Goal: Task Accomplishment & Management: Use online tool/utility

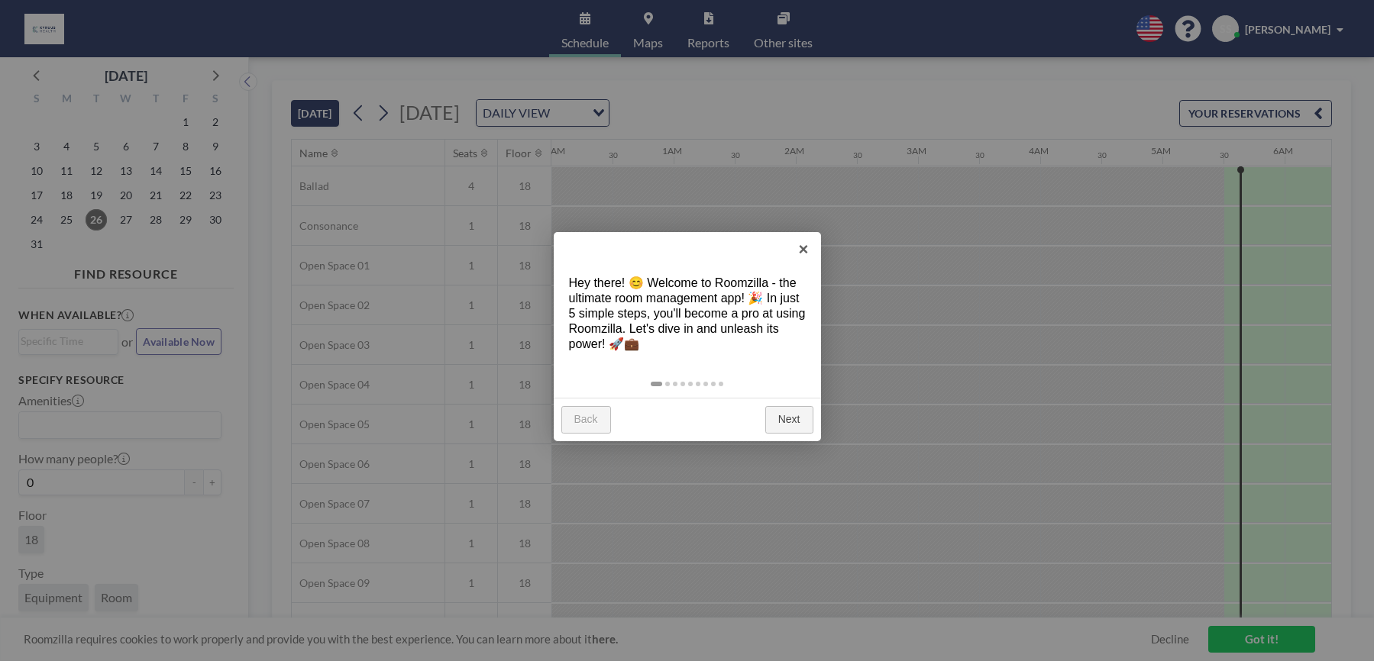
scroll to position [0, 611]
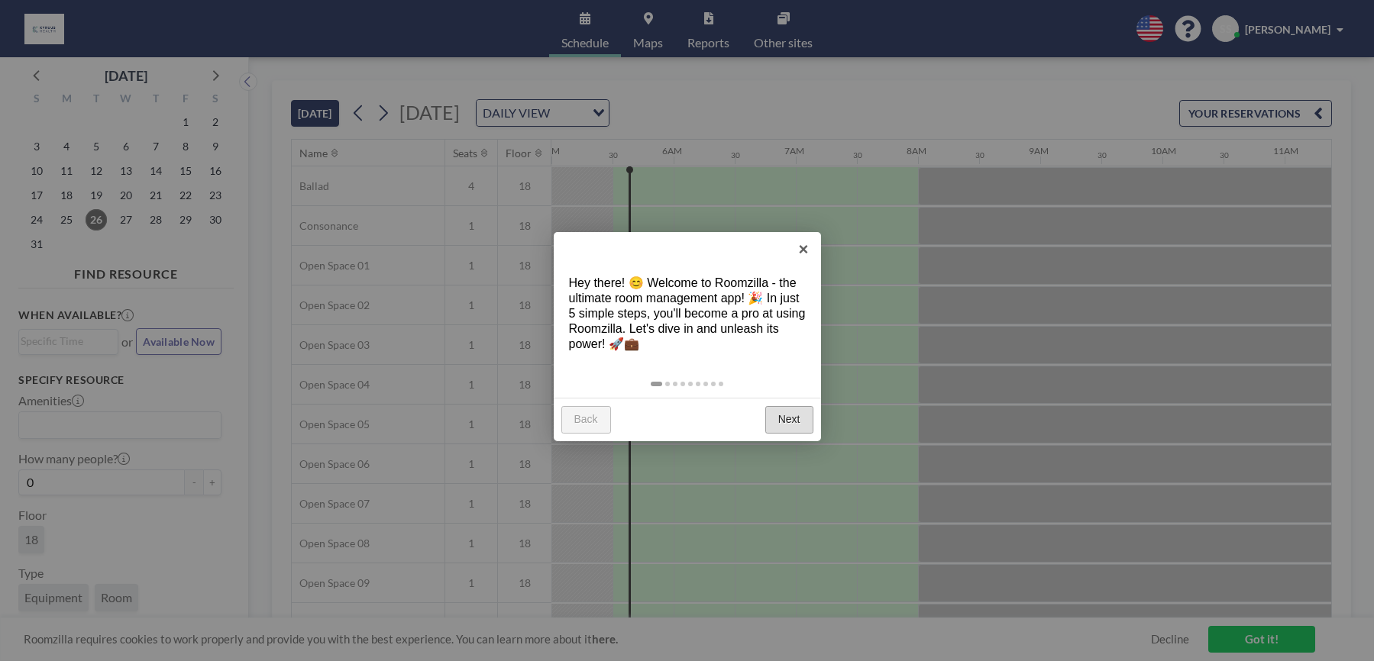
click at [799, 418] on link "Next" at bounding box center [789, 419] width 48 height 27
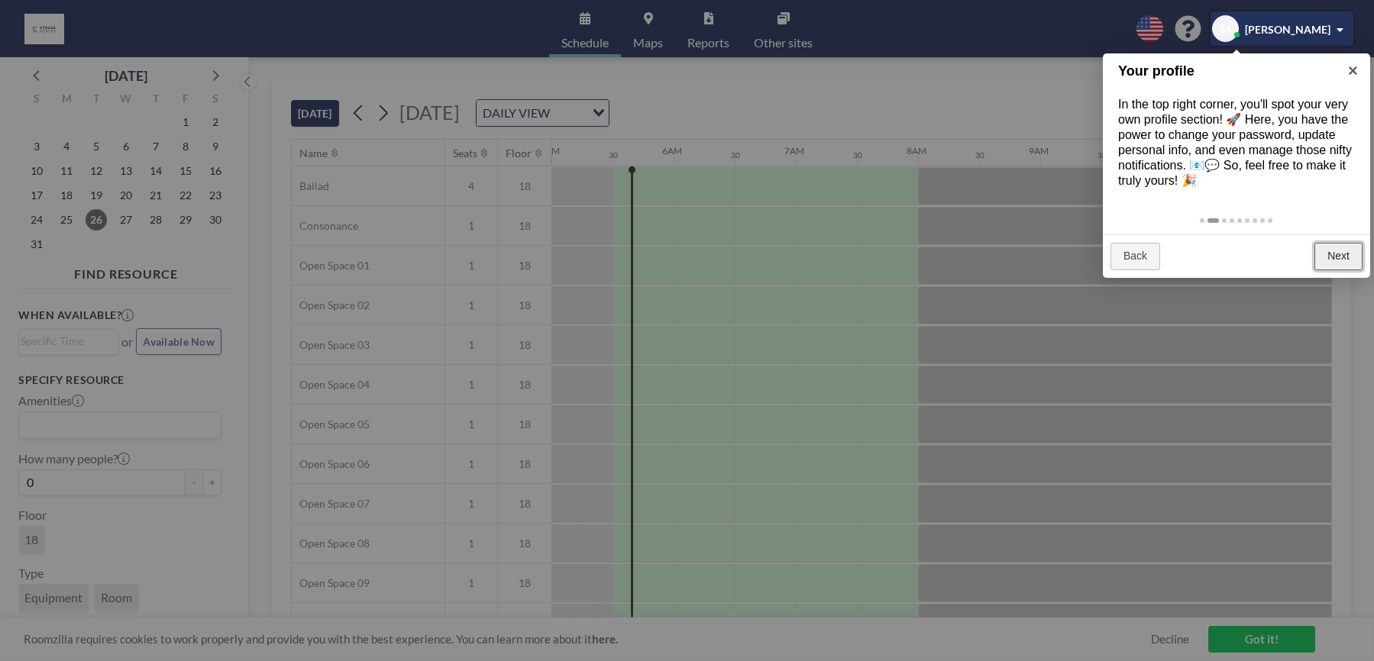
click at [1345, 259] on link "Next" at bounding box center [1338, 256] width 48 height 27
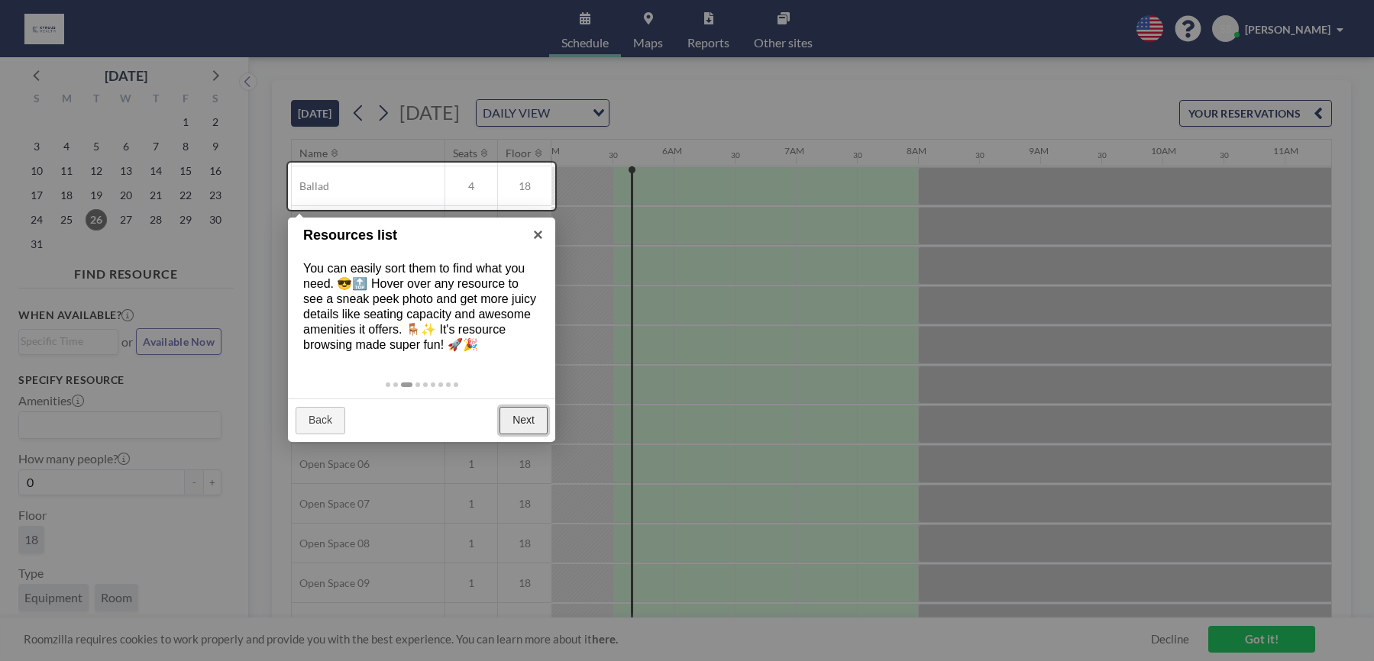
click at [537, 415] on link "Next" at bounding box center [523, 420] width 48 height 27
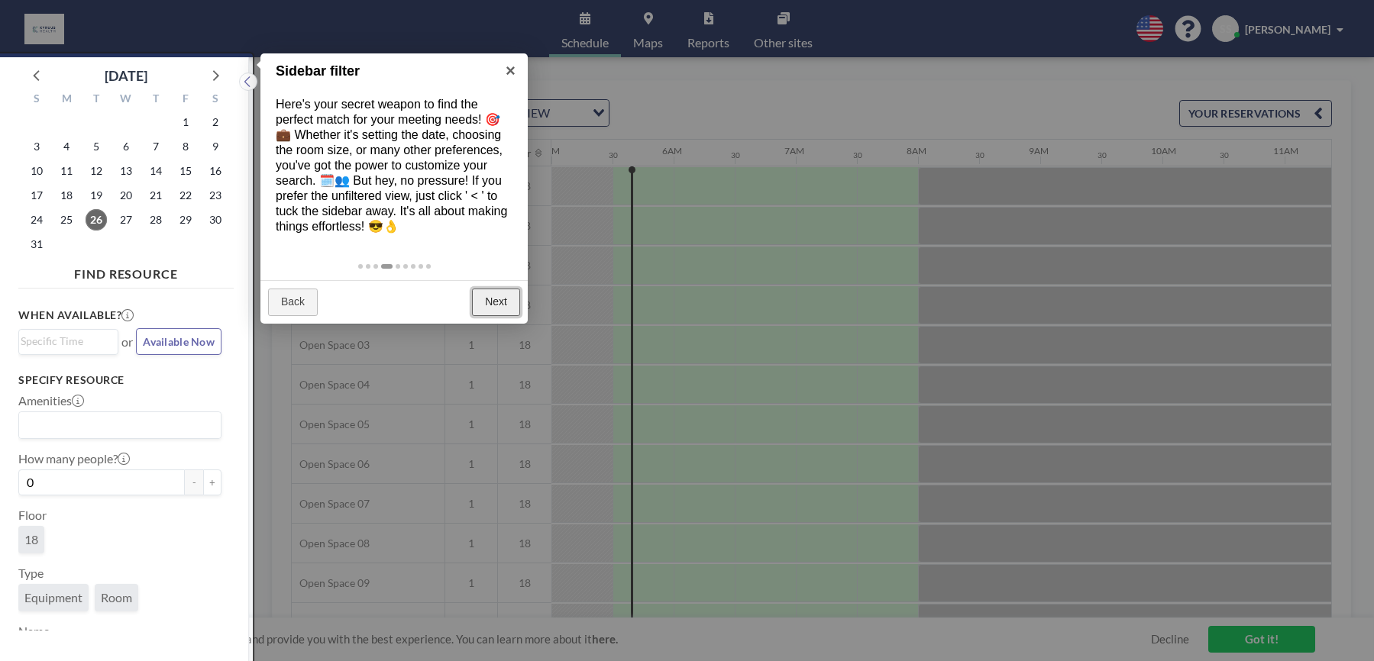
scroll to position [4, 0]
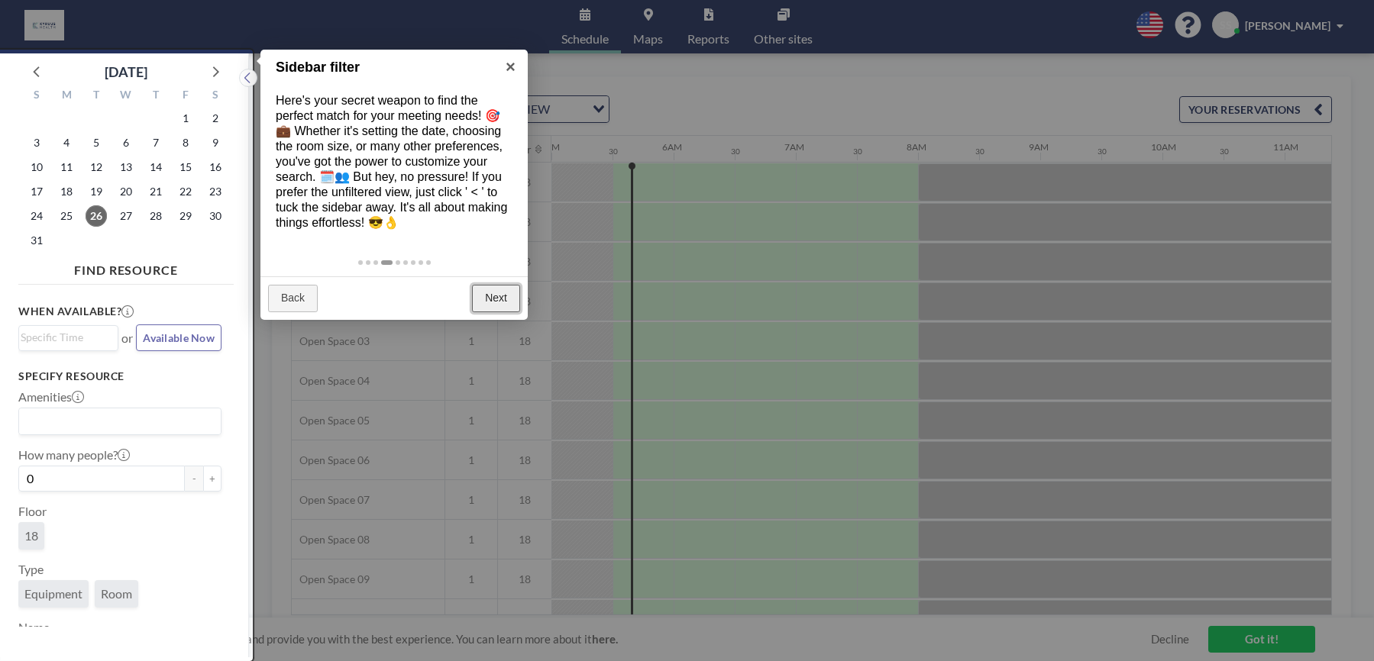
click at [508, 299] on link "Next" at bounding box center [496, 298] width 48 height 27
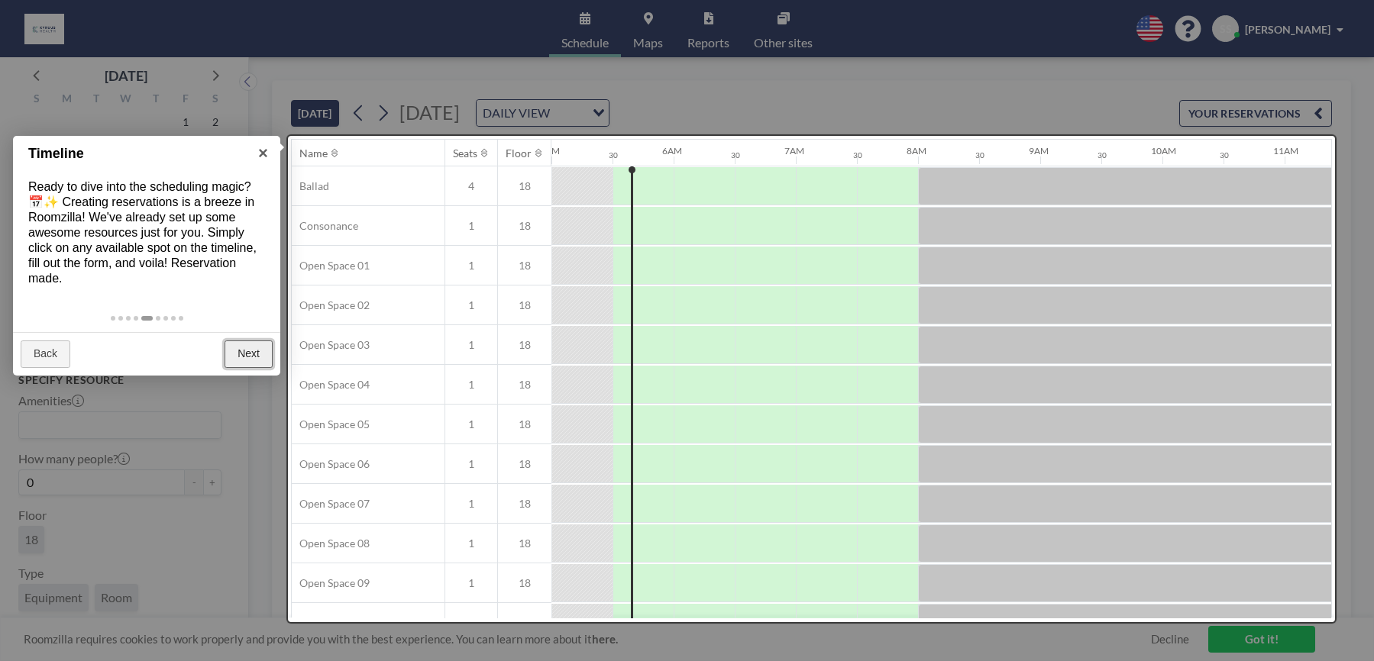
click at [260, 352] on link "Next" at bounding box center [248, 354] width 48 height 27
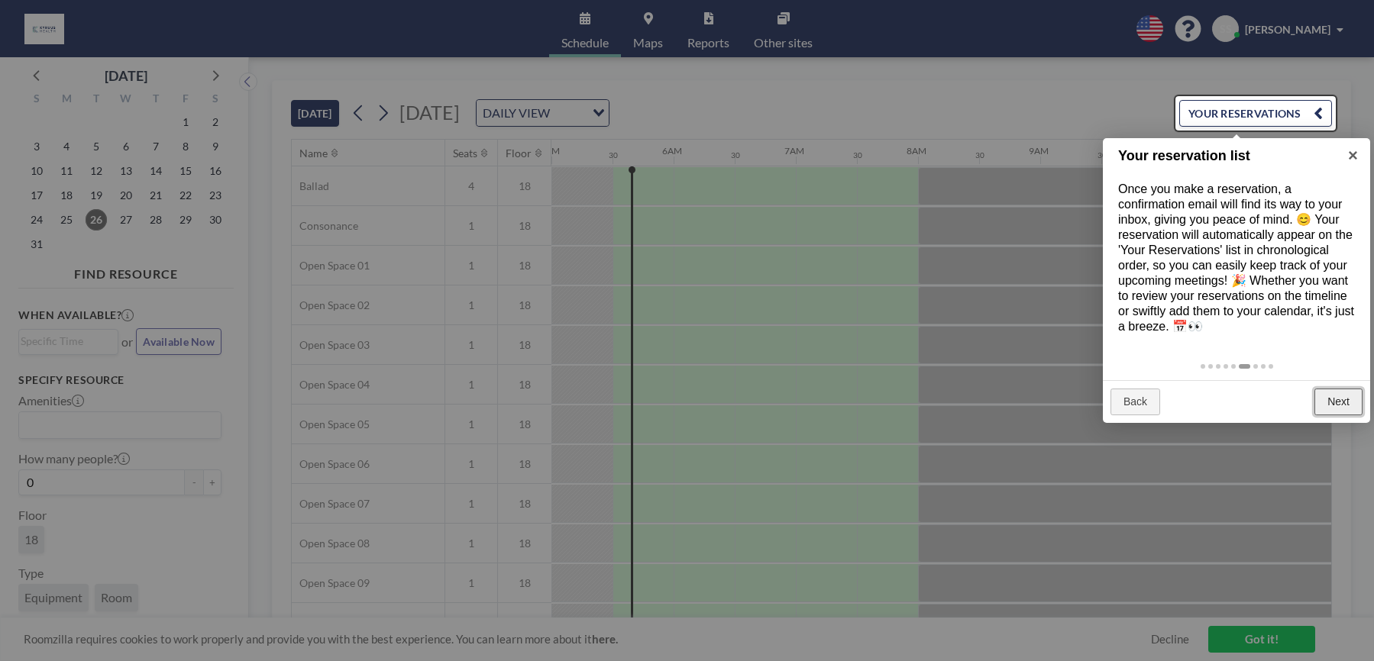
click at [1359, 406] on link "Next" at bounding box center [1338, 402] width 48 height 27
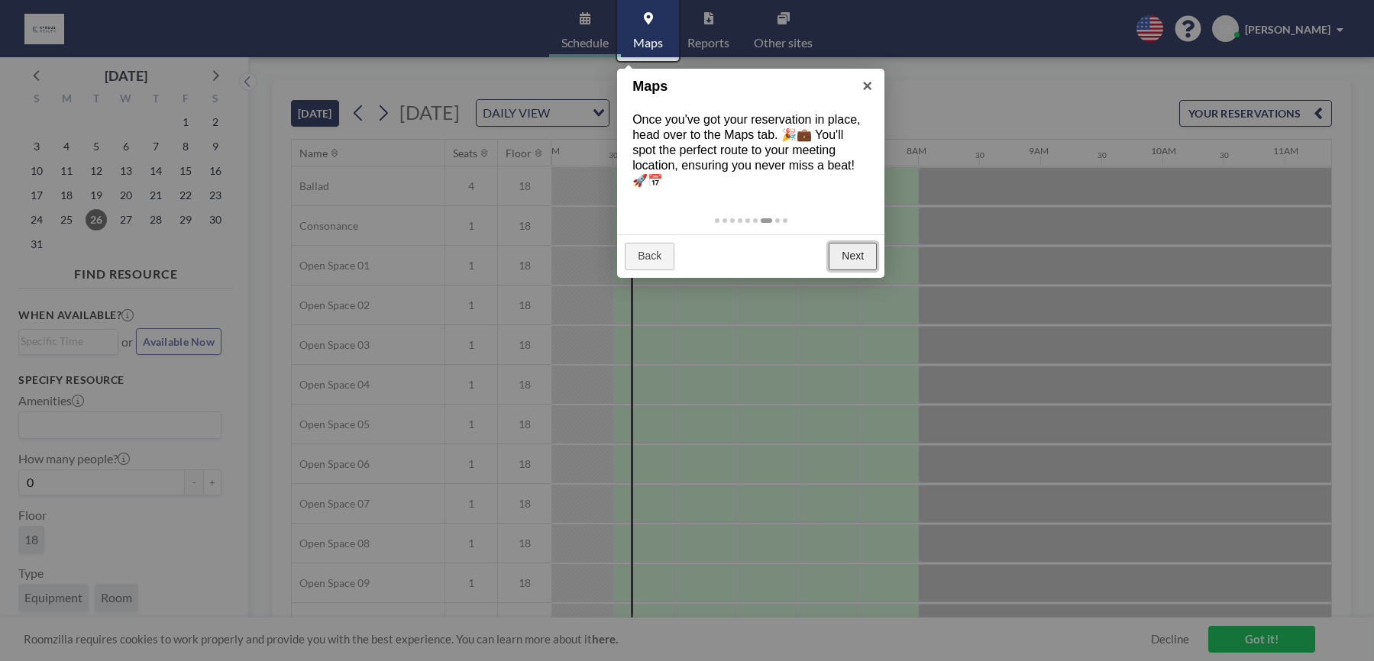
click at [855, 255] on link "Next" at bounding box center [852, 256] width 48 height 27
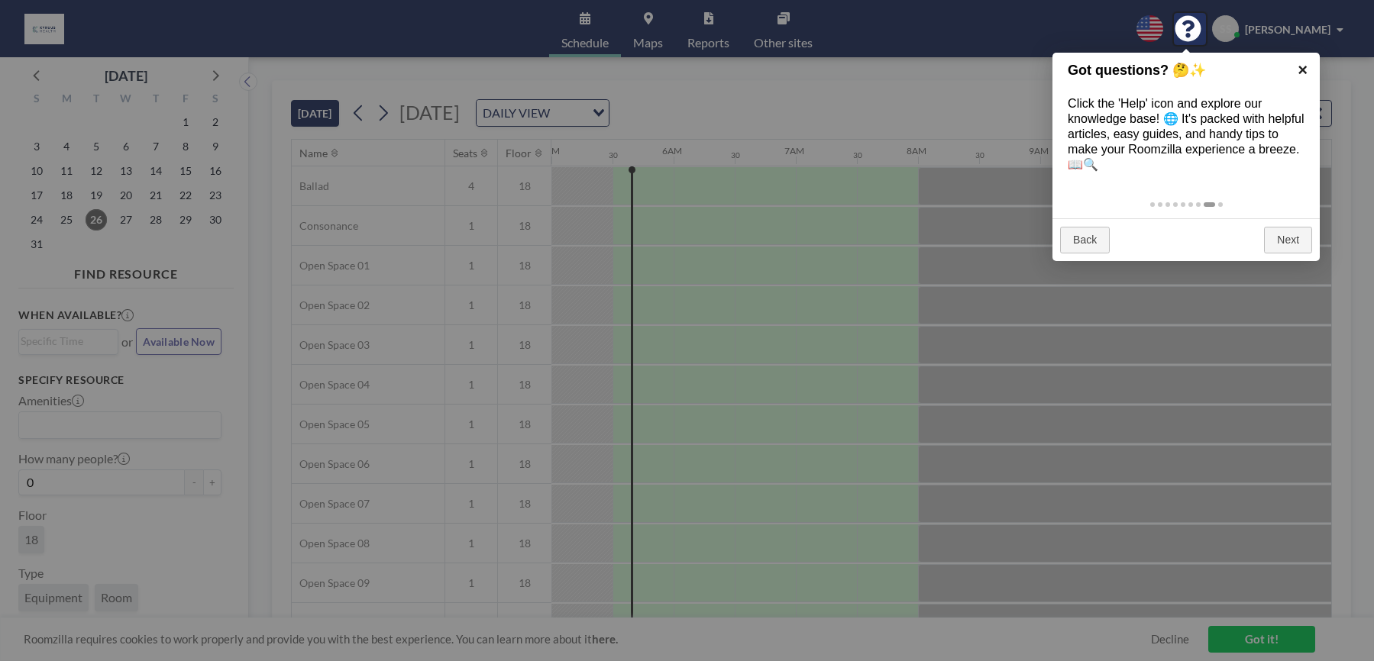
click at [1300, 66] on link "×" at bounding box center [1302, 70] width 34 height 34
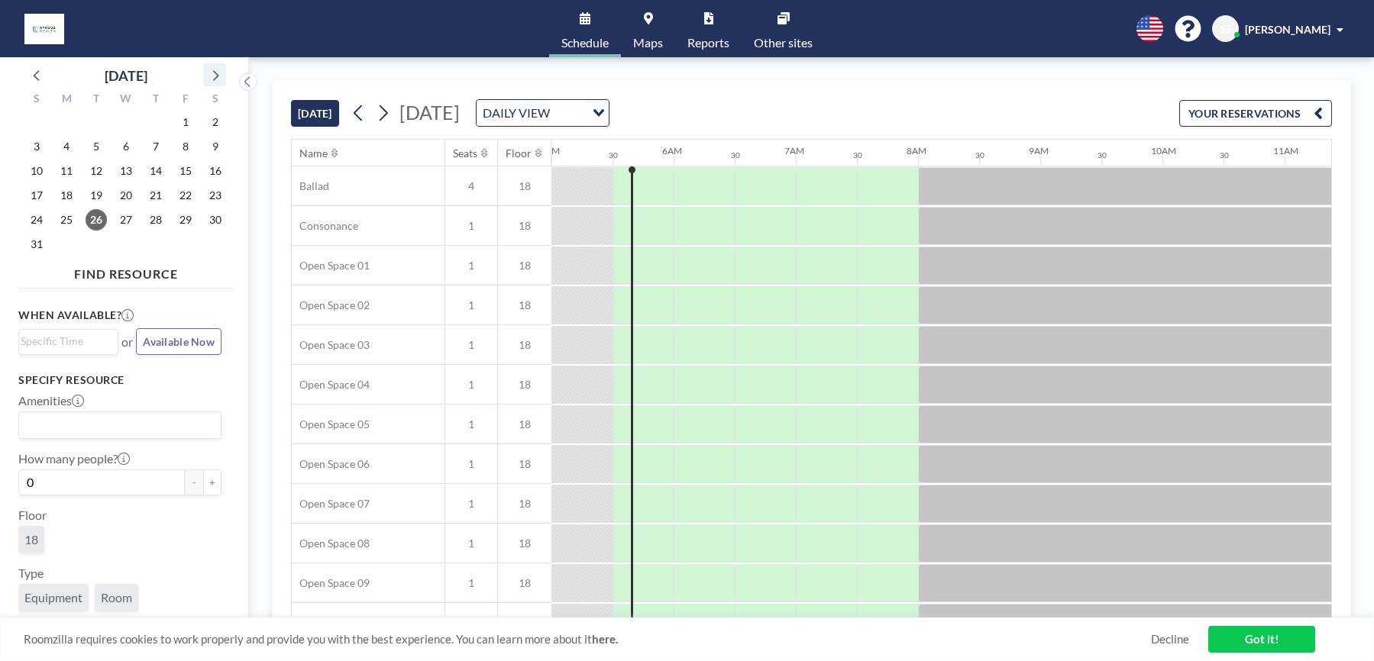
click at [217, 79] on icon at bounding box center [215, 75] width 20 height 20
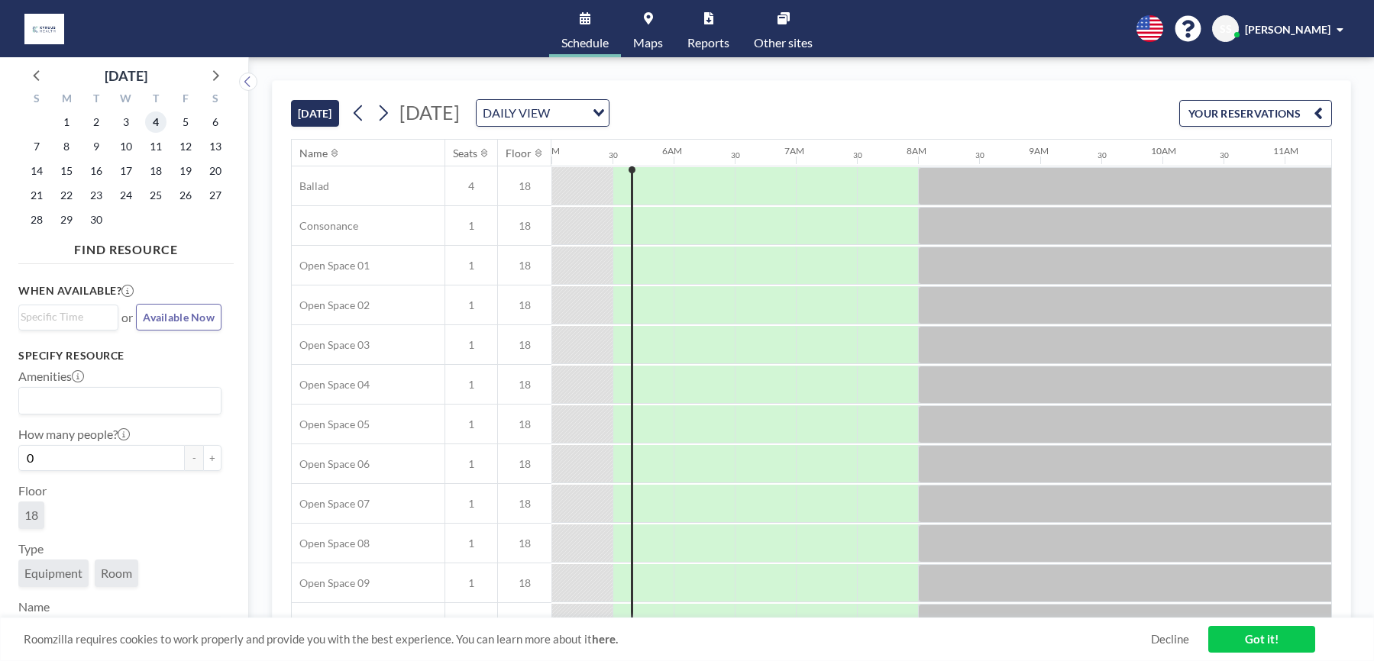
click at [156, 120] on span "4" at bounding box center [155, 121] width 21 height 21
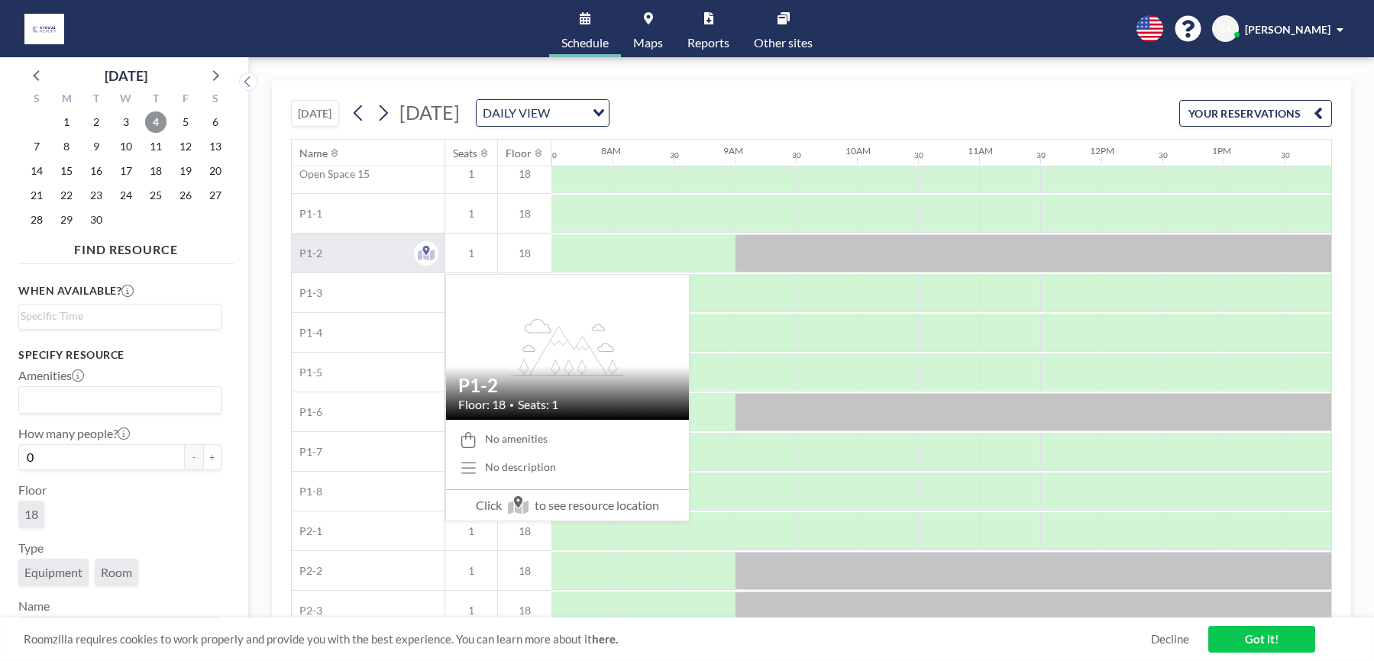
scroll to position [668, 916]
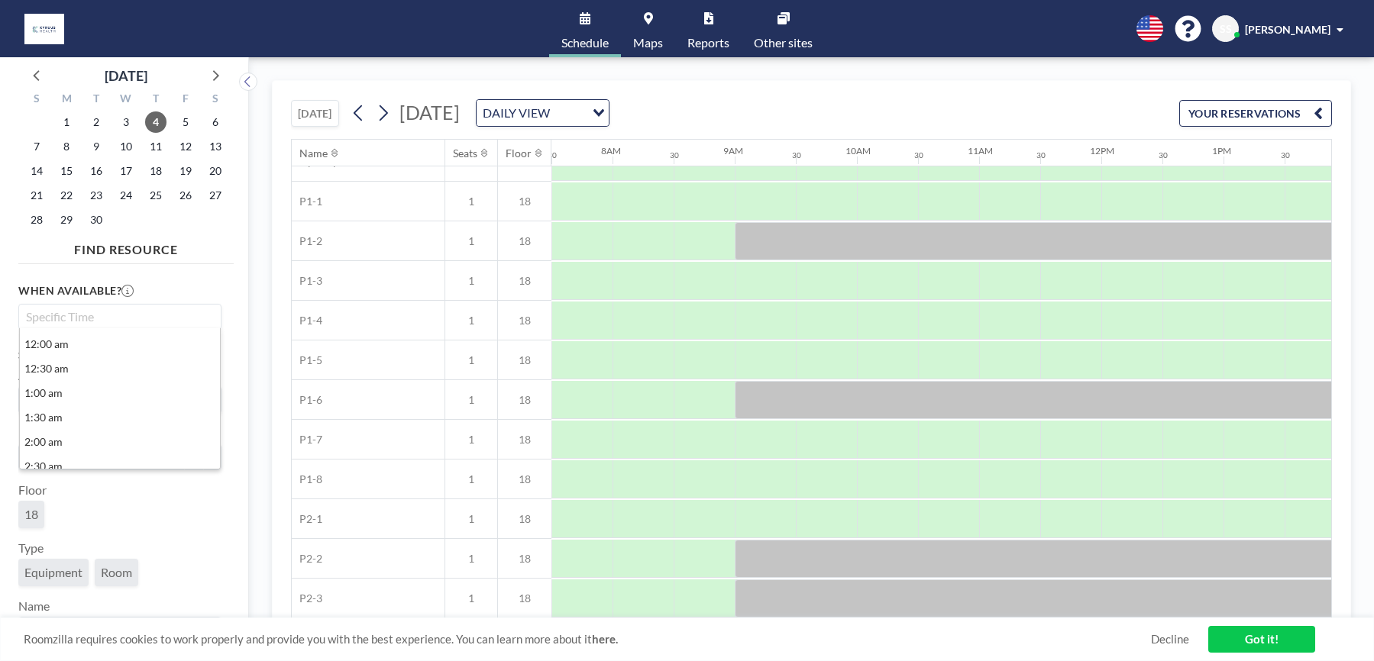
click at [111, 319] on input "Search for option" at bounding box center [117, 317] width 192 height 18
click at [169, 275] on div "When available? Loading... 12:00 am 12:30 am 1:00 am 1:30 am 2:00 am 2:30 am 3:…" at bounding box center [125, 450] width 215 height 360
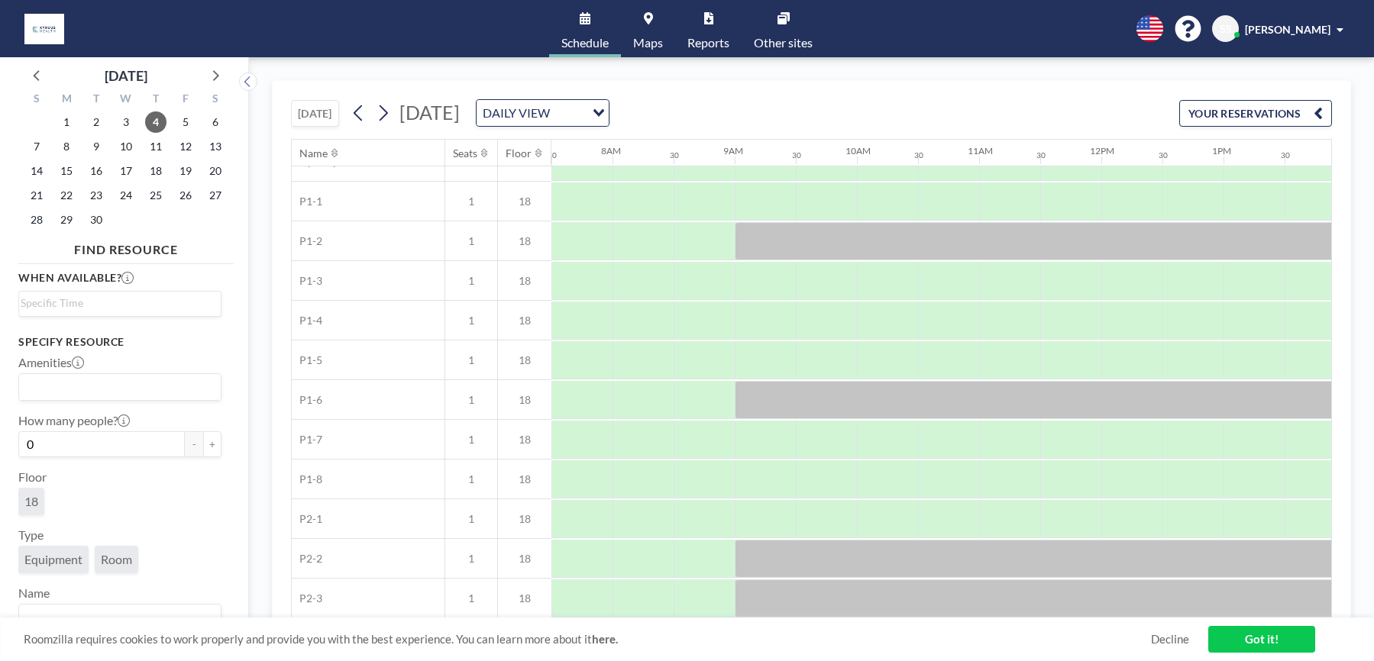
scroll to position [20, 0]
click at [203, 438] on button "+" at bounding box center [212, 438] width 18 height 26
type input "1"
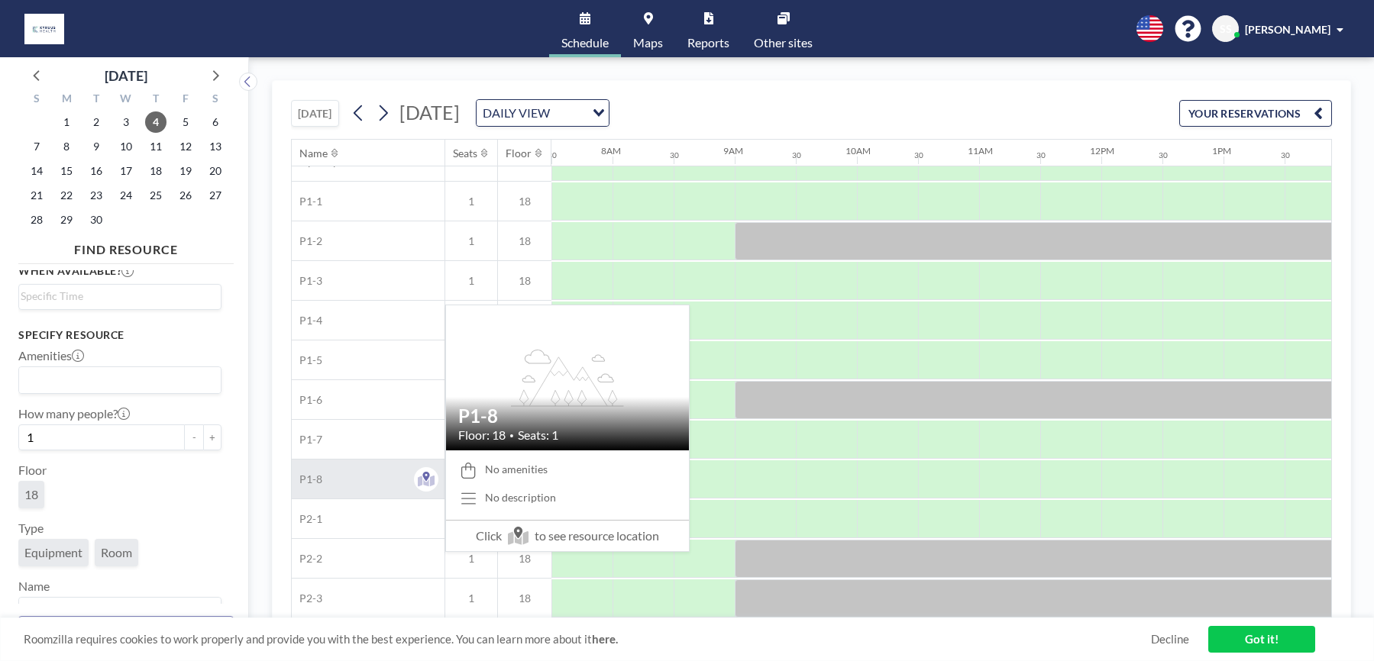
scroll to position [0, 916]
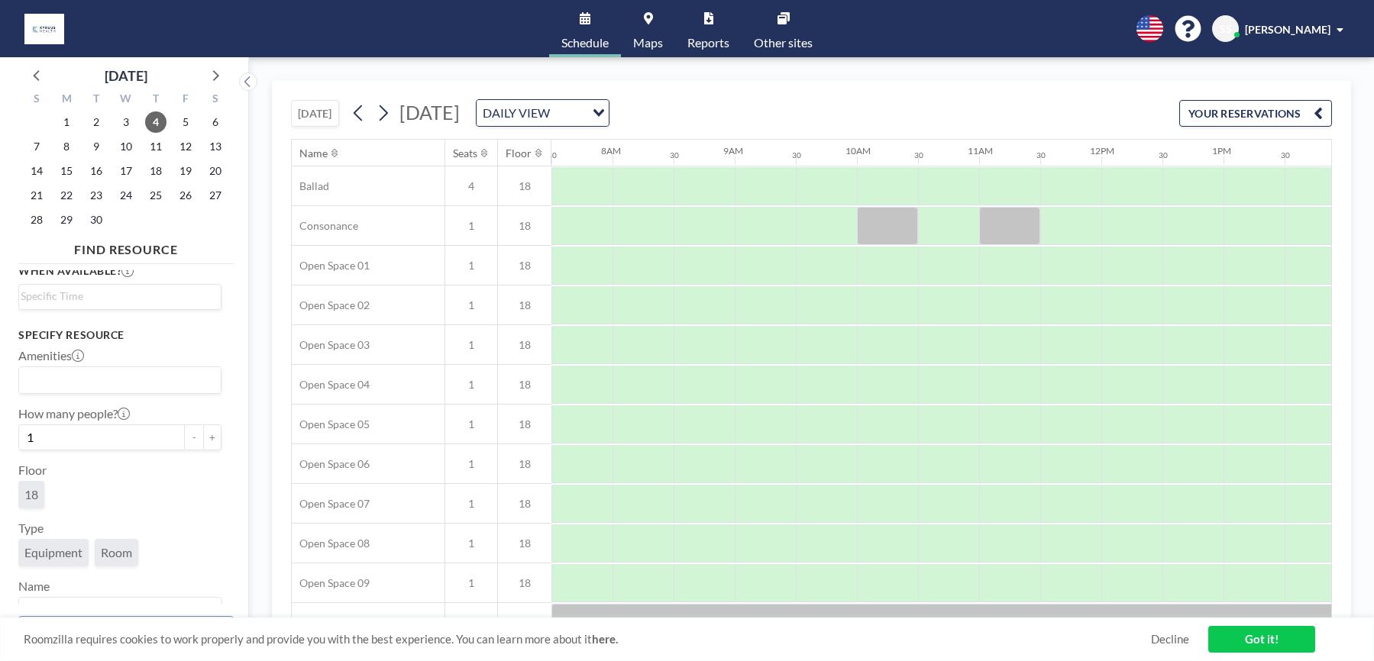
click at [651, 44] on span "Maps" at bounding box center [648, 43] width 30 height 12
